Goal: Information Seeking & Learning: Learn about a topic

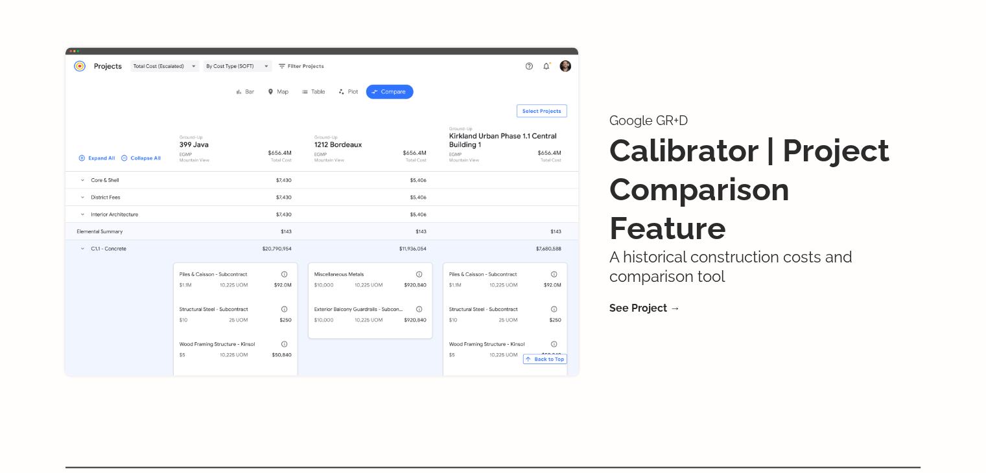
scroll to position [2037, 0]
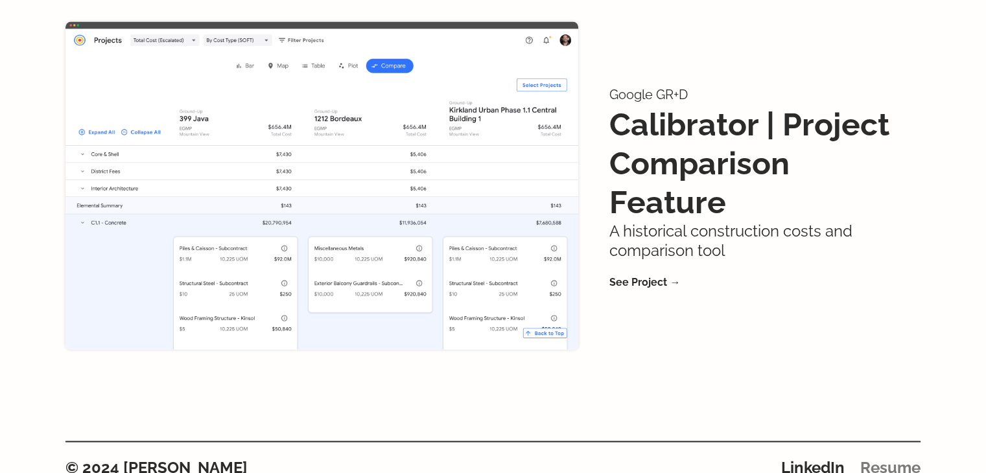
click at [894, 458] on link "Resume" at bounding box center [890, 467] width 60 height 19
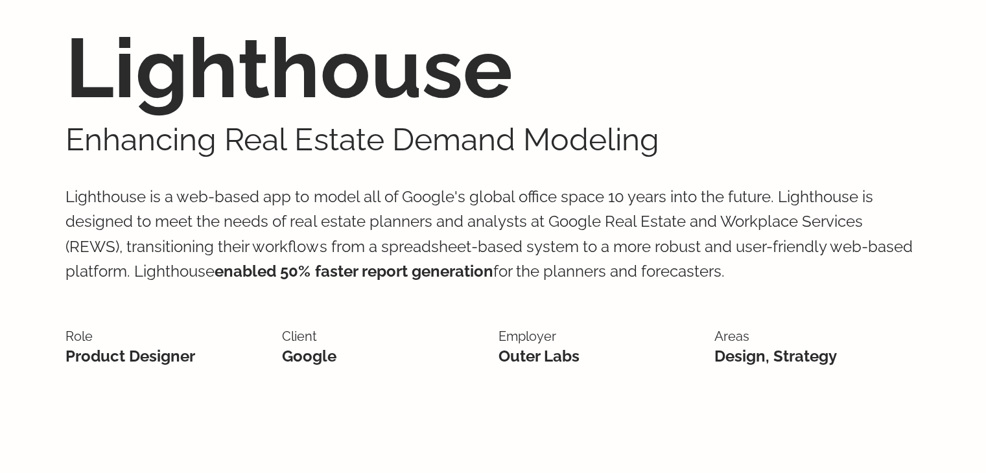
scroll to position [70, 0]
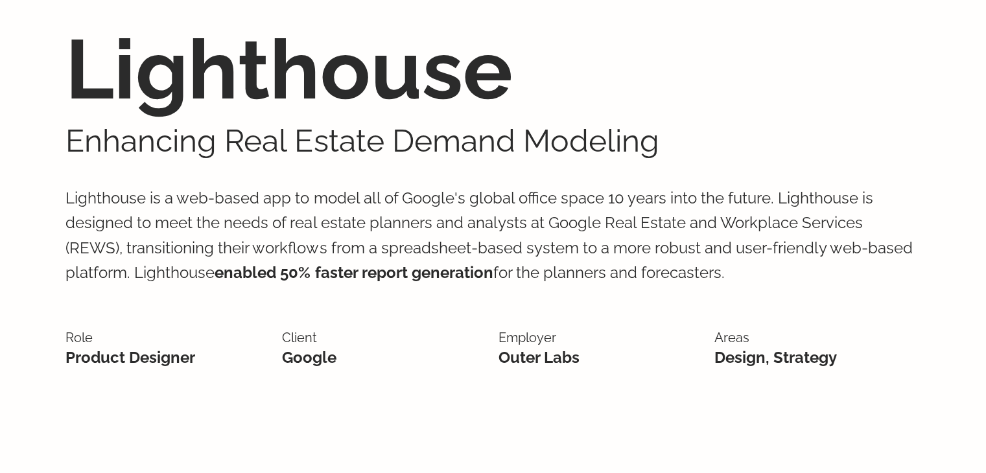
click at [480, 197] on p "Lighthouse is a web-based app to model all of Google's global office space 10 y…" at bounding box center [492, 236] width 855 height 152
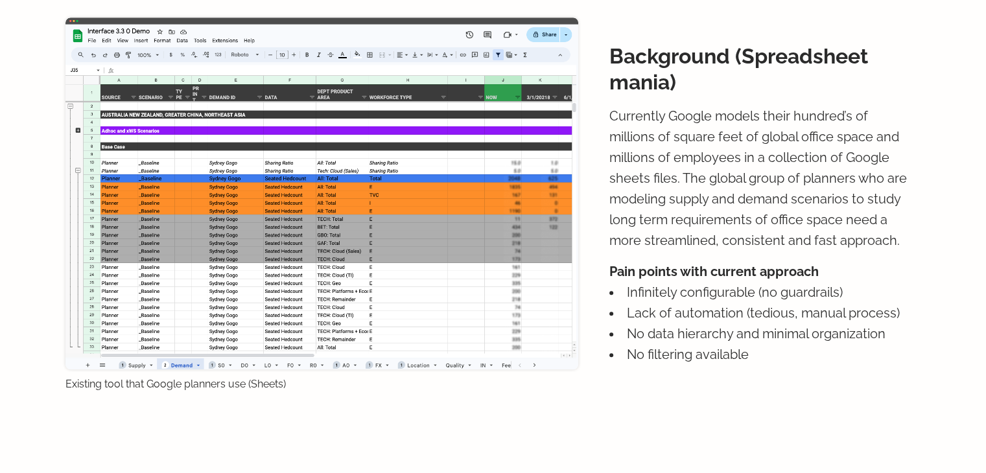
scroll to position [954, 0]
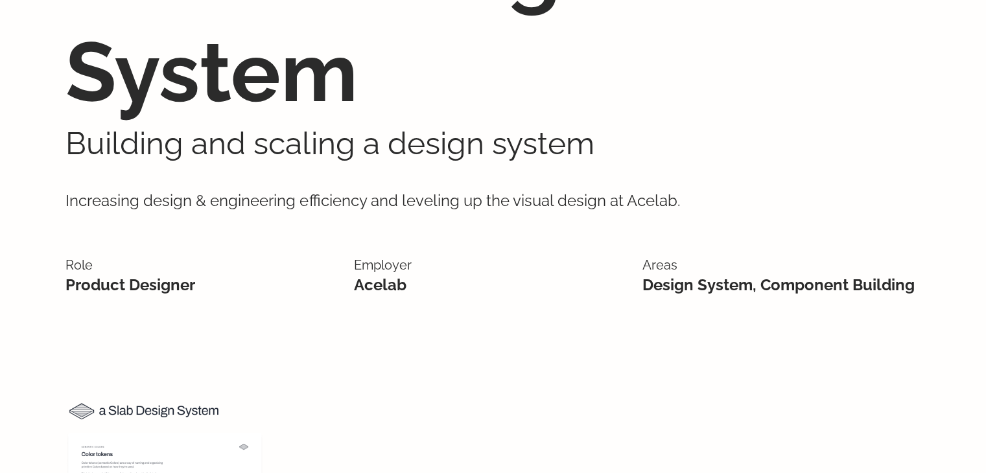
scroll to position [195, 0]
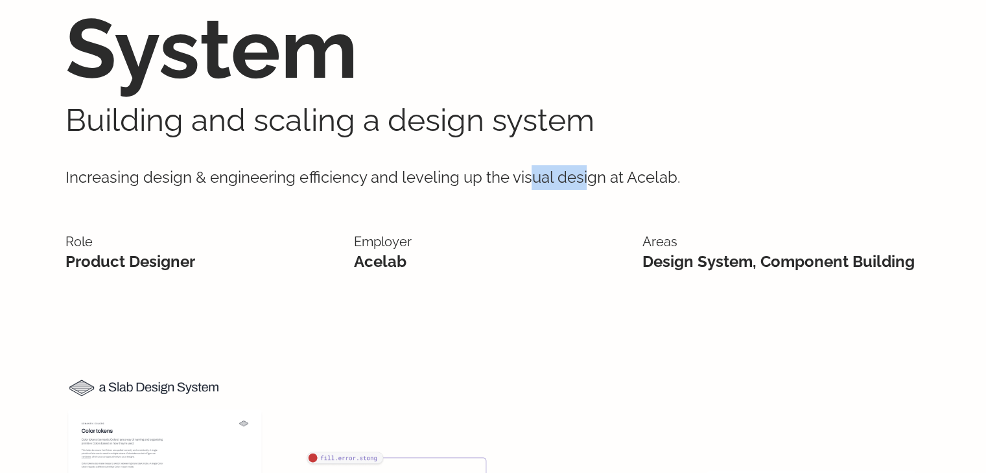
drag, startPoint x: 536, startPoint y: 180, endPoint x: 588, endPoint y: 182, distance: 52.6
click at [588, 182] on p "Increasing design & engineering efficiency and leveling up the visual design at…" at bounding box center [492, 177] width 855 height 77
drag, startPoint x: 375, startPoint y: 169, endPoint x: 538, endPoint y: 180, distance: 163.1
click at [538, 180] on p "Increasing design & engineering efficiency and leveling up the visual design at…" at bounding box center [492, 177] width 855 height 77
click at [563, 243] on p "Employer" at bounding box center [493, 241] width 278 height 21
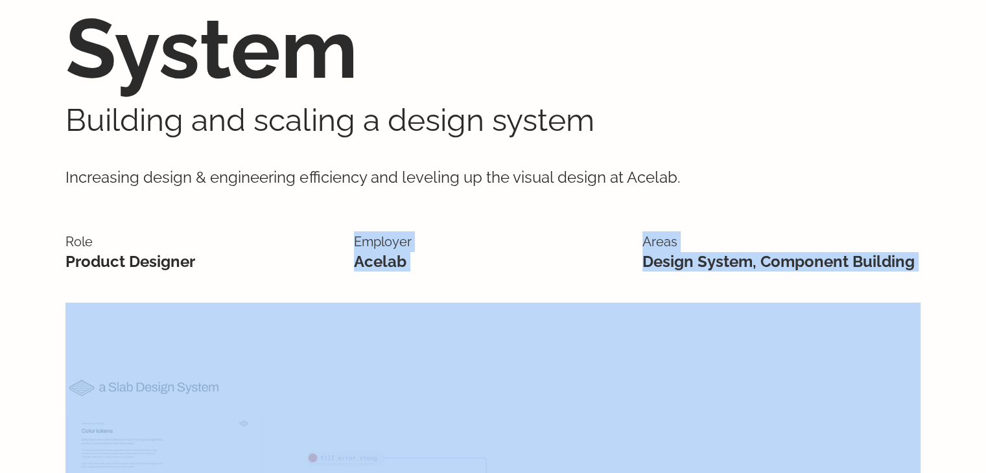
drag, startPoint x: 348, startPoint y: 253, endPoint x: 539, endPoint y: 331, distance: 207.1
click at [498, 230] on div "Role Product Designer Employer Acelab Areas Design System, Component Building" at bounding box center [492, 259] width 855 height 87
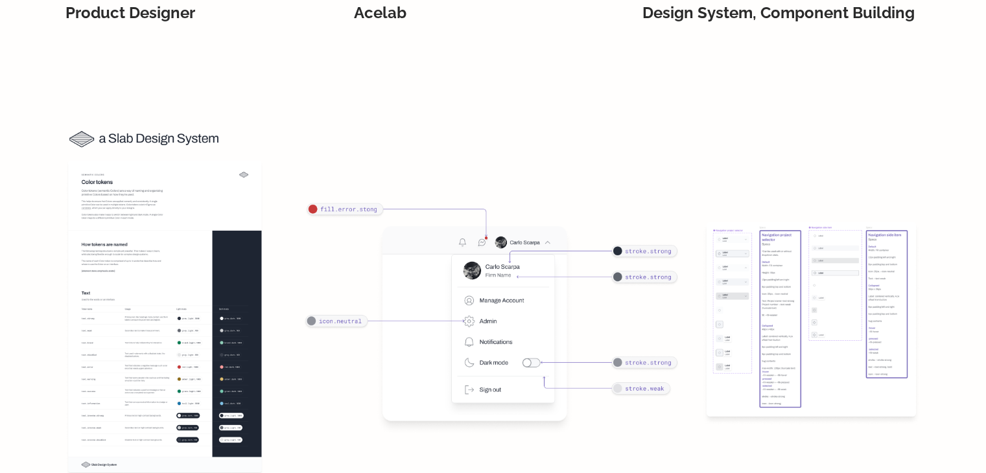
scroll to position [454, 0]
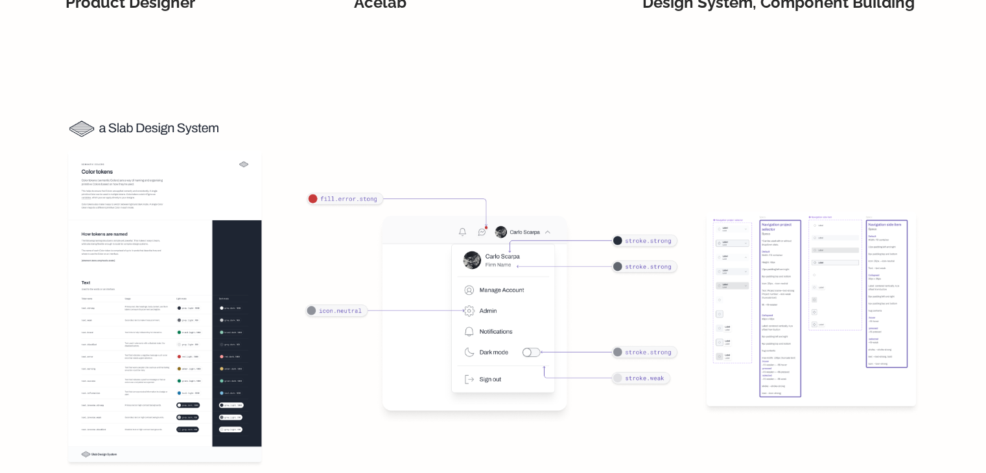
drag, startPoint x: 507, startPoint y: 191, endPoint x: 474, endPoint y: 211, distance: 39.0
click at [474, 211] on img at bounding box center [492, 295] width 855 height 379
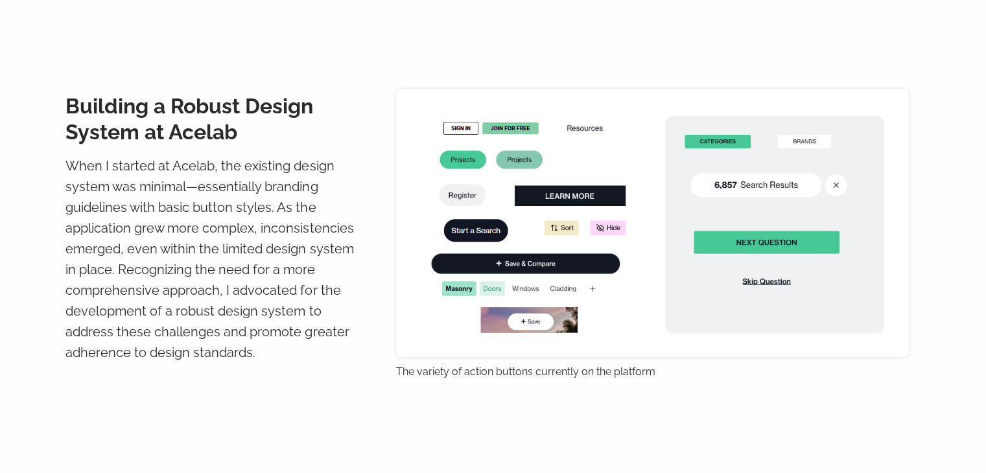
scroll to position [980, 0]
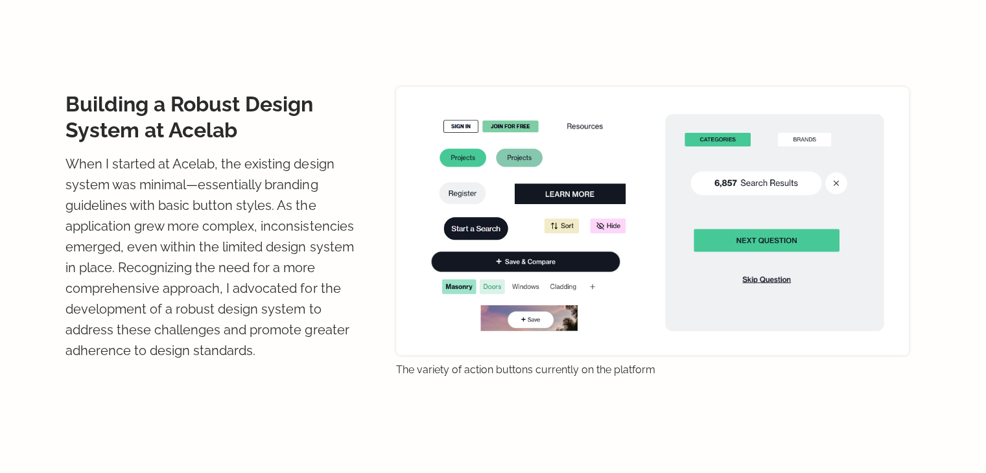
click at [593, 107] on img at bounding box center [652, 221] width 513 height 268
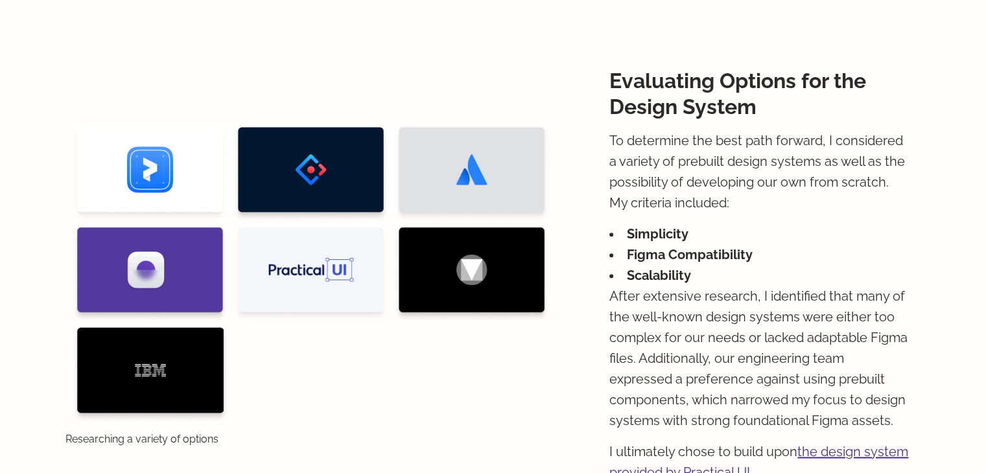
scroll to position [1414, 0]
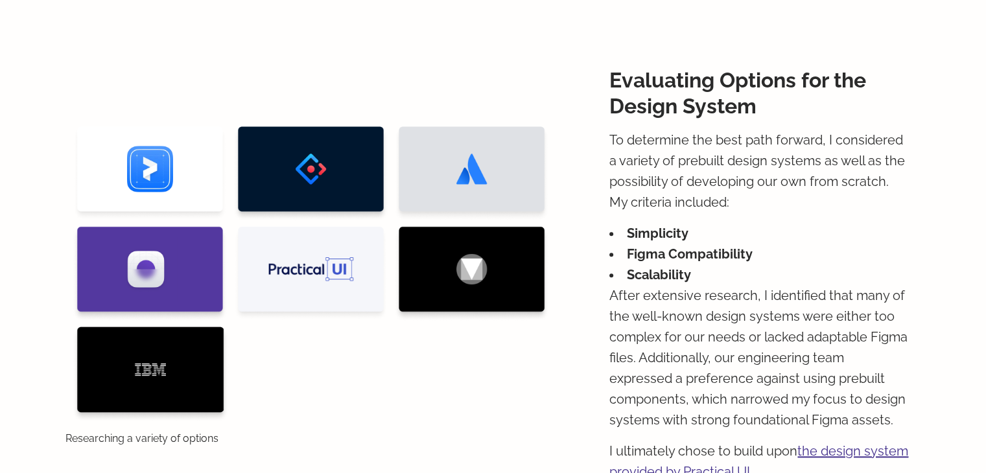
click at [807, 250] on li "Figma Compatibility" at bounding box center [759, 254] width 299 height 21
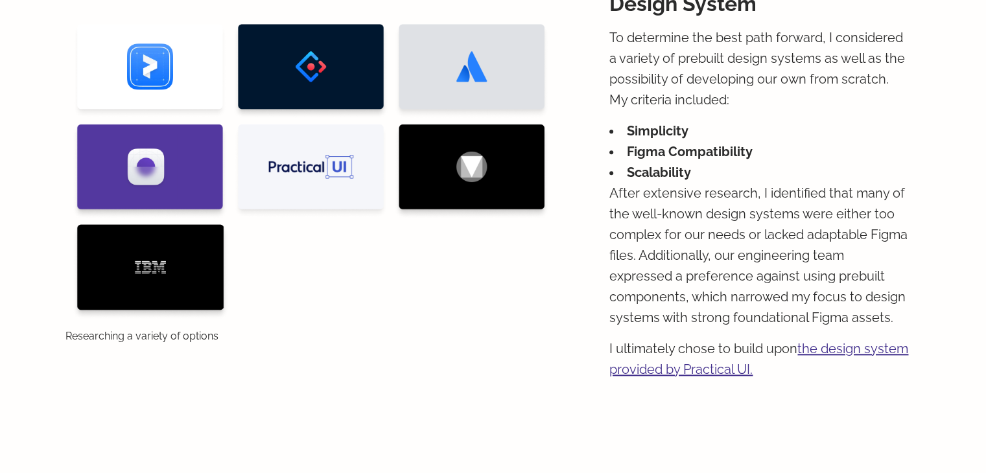
scroll to position [1517, 0]
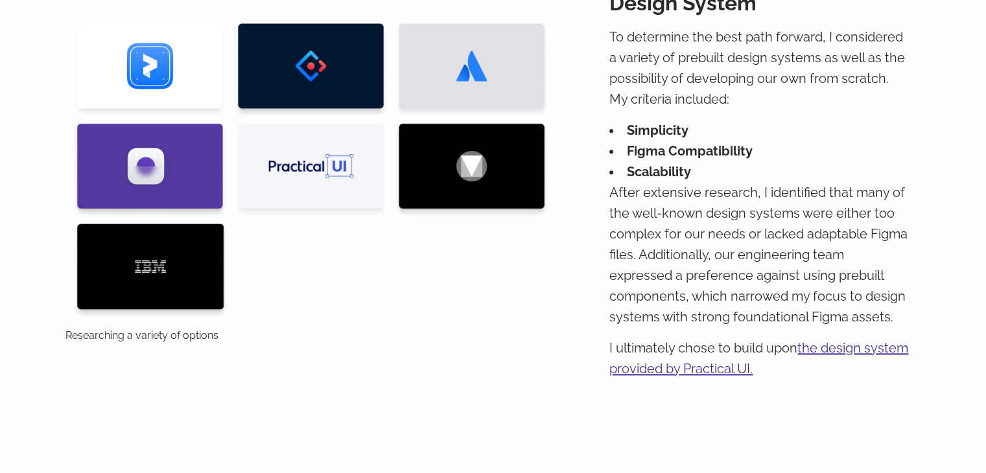
click at [794, 252] on p "After extensive research, I identified that many of the well-known design syste…" at bounding box center [759, 254] width 299 height 145
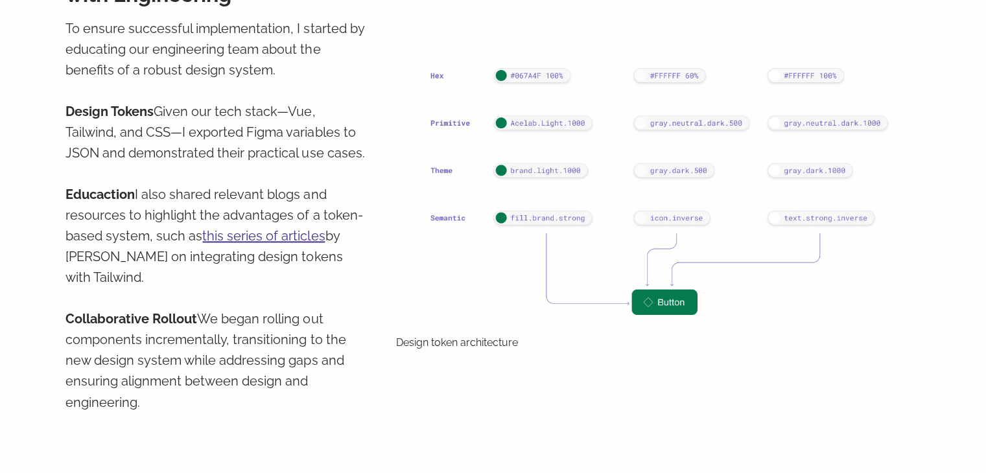
scroll to position [2078, 0]
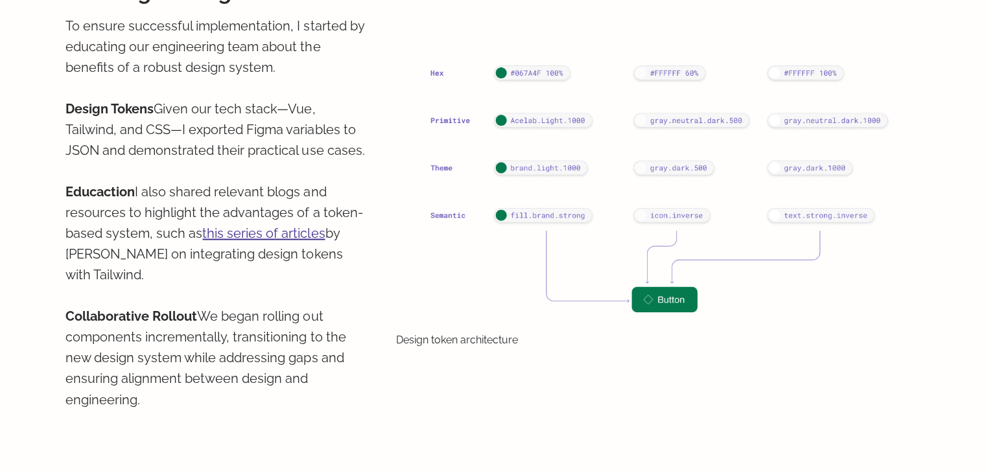
click at [398, 298] on img at bounding box center [652, 176] width 513 height 299
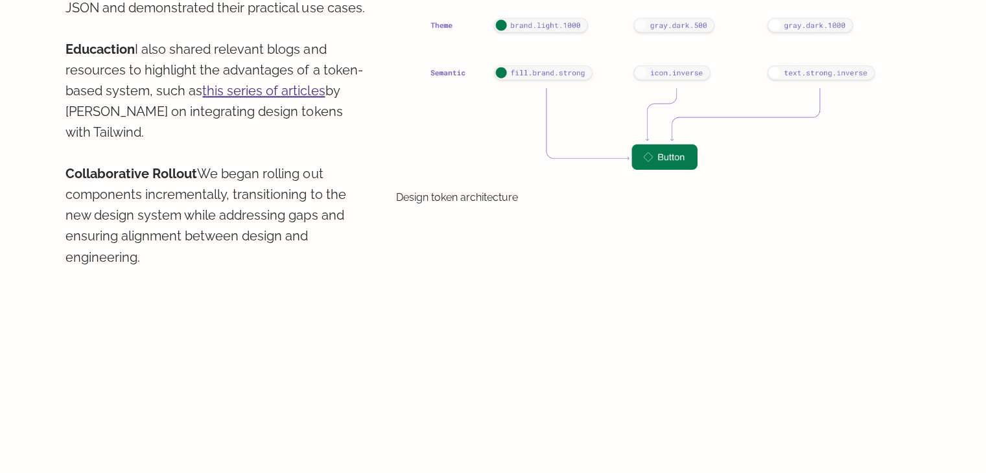
scroll to position [2221, 0]
click at [647, 161] on img at bounding box center [652, 32] width 513 height 299
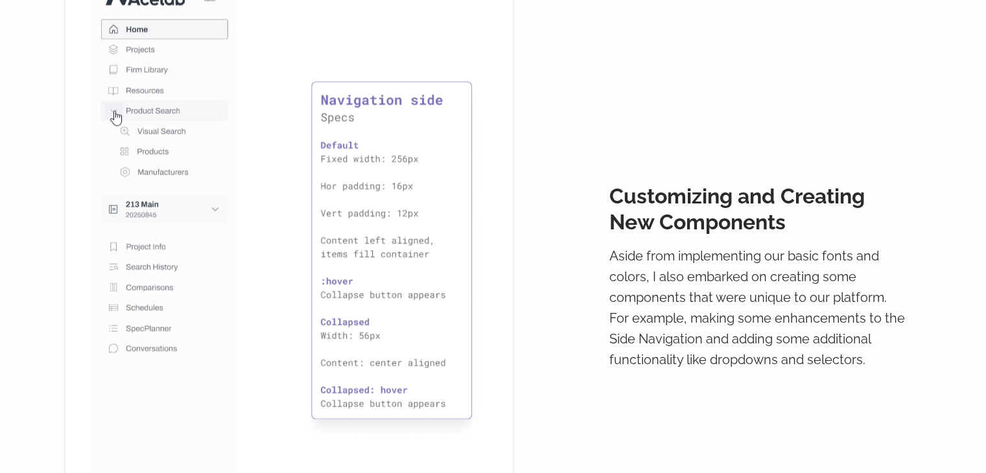
scroll to position [2661, 0]
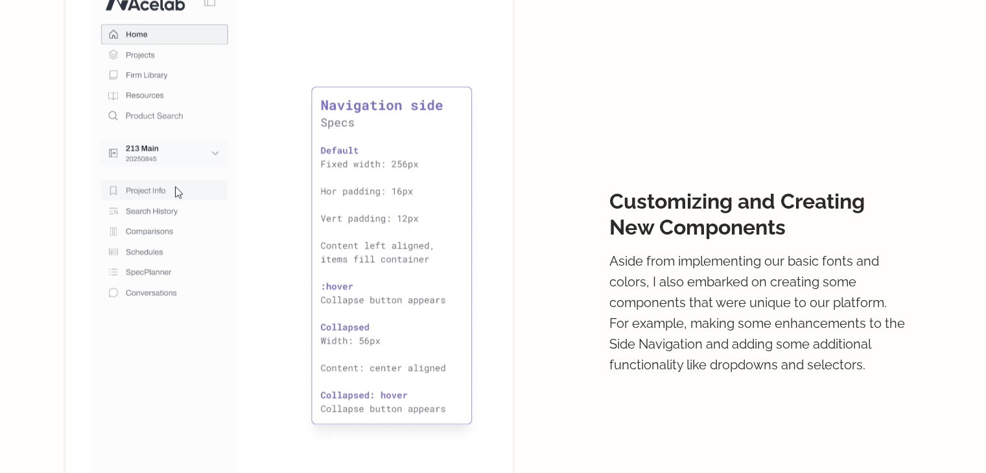
click at [298, 177] on img at bounding box center [288, 276] width 447 height 630
click at [669, 104] on div "Customizing and Creating New Components Aside from implementing our basic fonts…" at bounding box center [759, 287] width 299 height 652
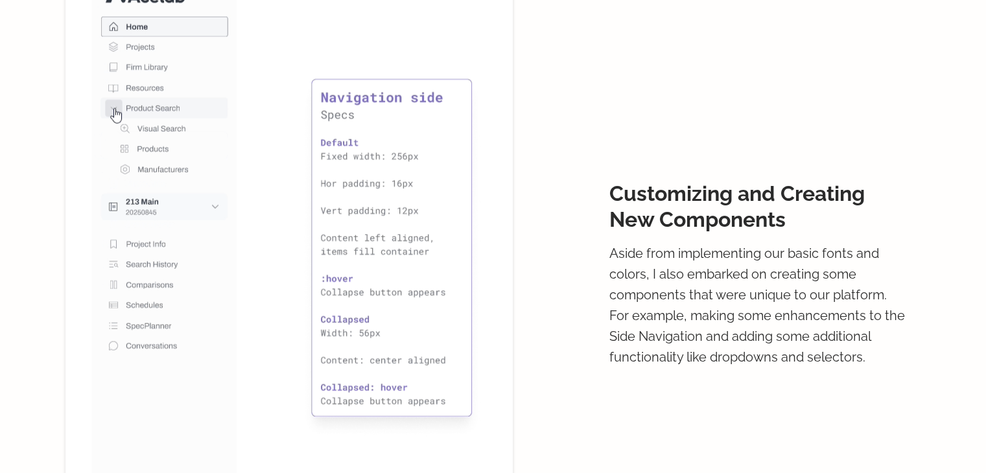
scroll to position [2670, 0]
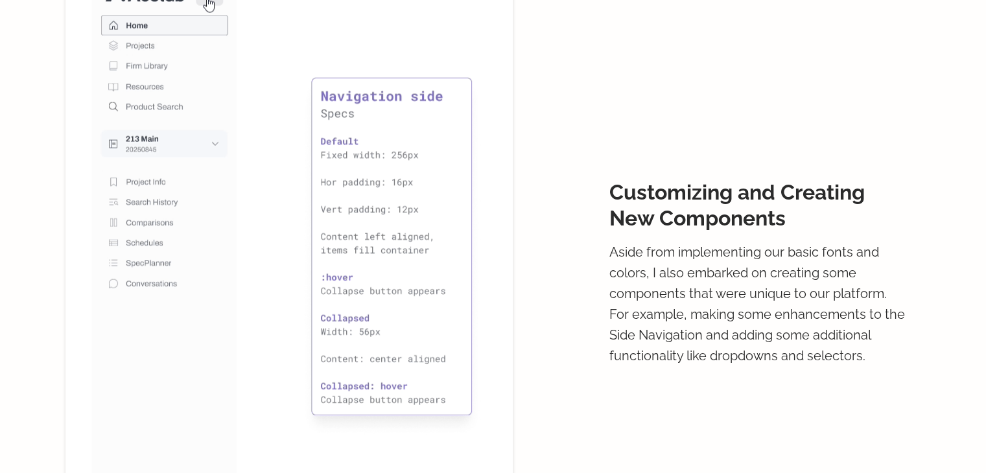
click at [825, 236] on div "Customizing and Creating New Components Aside from implementing our basic fonts…" at bounding box center [759, 278] width 299 height 652
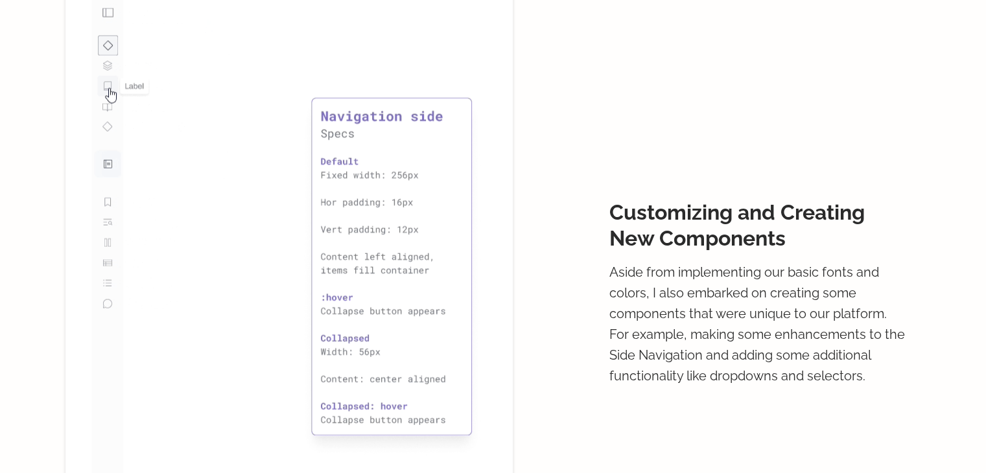
scroll to position [2674, 0]
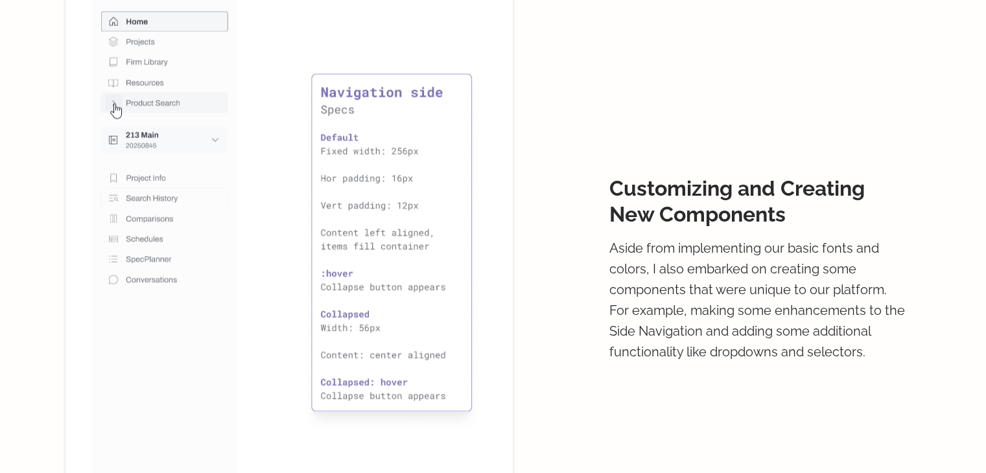
drag, startPoint x: 309, startPoint y: 272, endPoint x: 293, endPoint y: 257, distance: 21.6
click at [309, 272] on img at bounding box center [288, 263] width 447 height 630
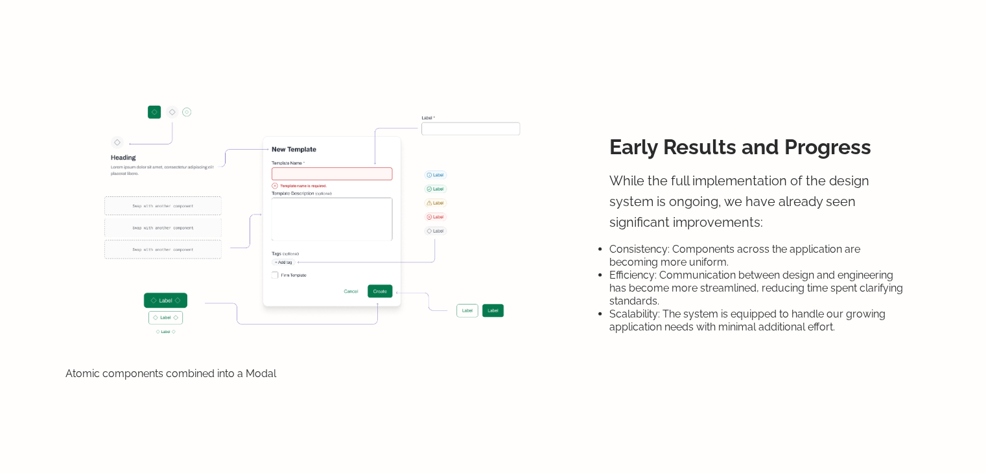
scroll to position [3322, 0]
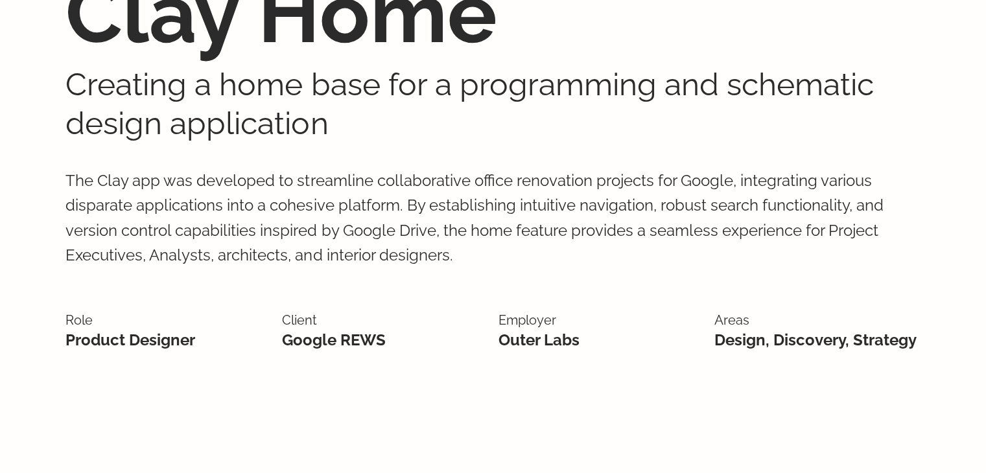
scroll to position [130, 0]
